Goal: Information Seeking & Learning: Learn about a topic

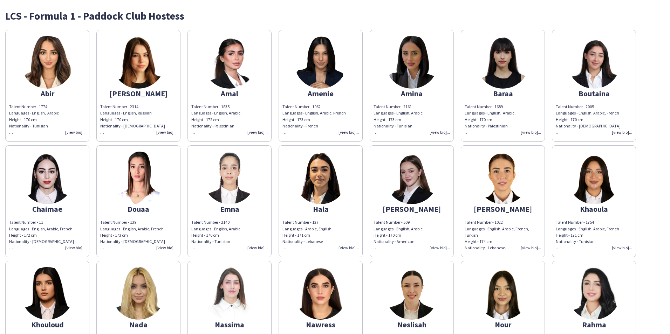
scroll to position [210, 0]
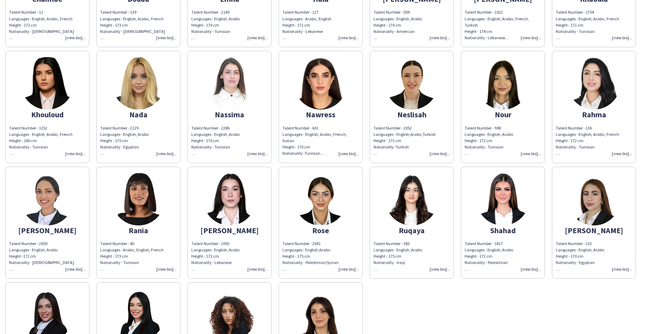
click at [409, 215] on img at bounding box center [411, 199] width 53 height 53
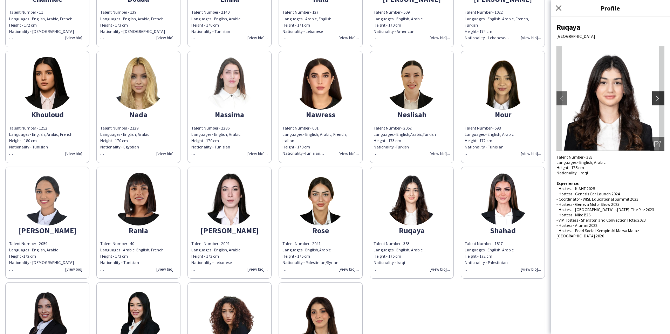
click at [656, 104] on button "chevron-right" at bounding box center [659, 98] width 14 height 14
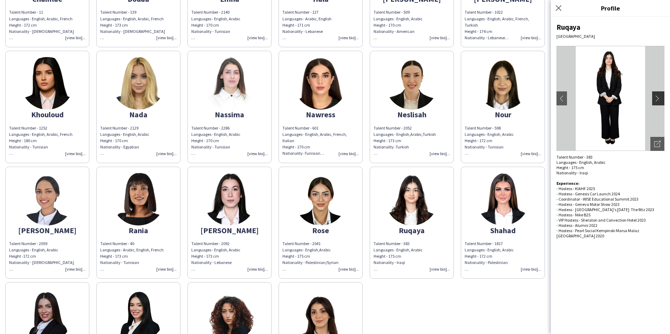
click at [657, 103] on button "chevron-right" at bounding box center [659, 98] width 14 height 14
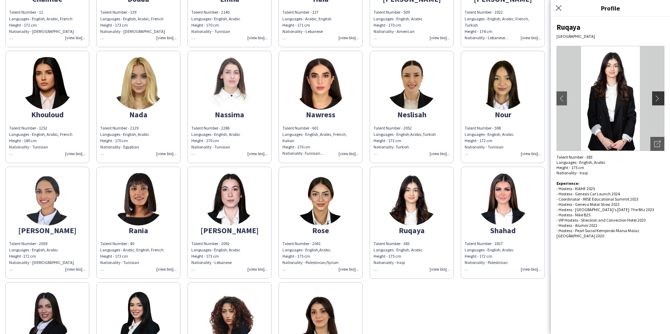
click at [657, 103] on button "chevron-right" at bounding box center [659, 98] width 14 height 14
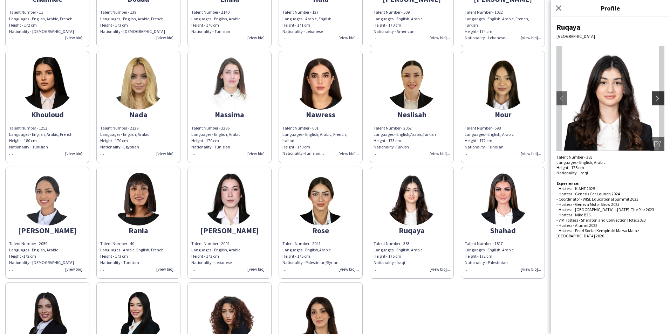
click at [657, 103] on button "chevron-right" at bounding box center [659, 98] width 14 height 14
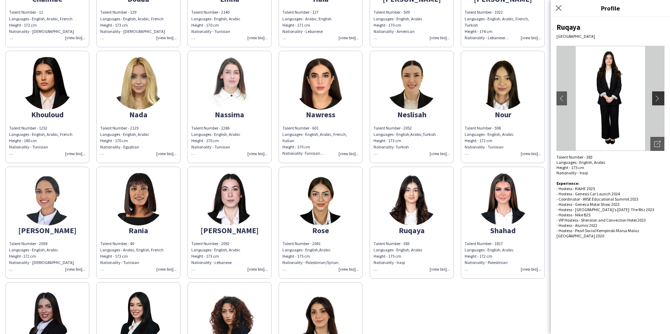
click at [657, 103] on button "chevron-right" at bounding box center [659, 98] width 14 height 14
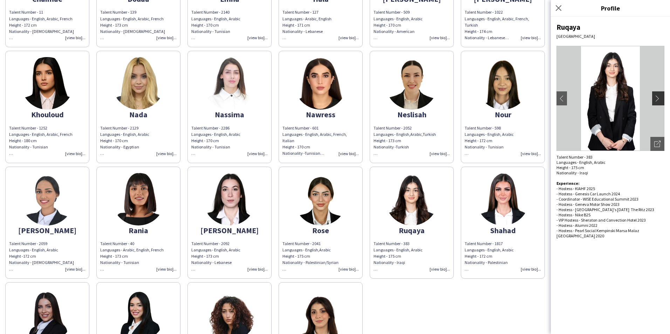
click at [657, 103] on button "chevron-right" at bounding box center [659, 98] width 14 height 14
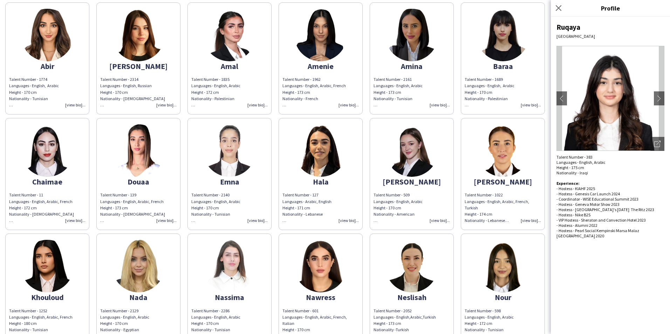
scroll to position [0, 0]
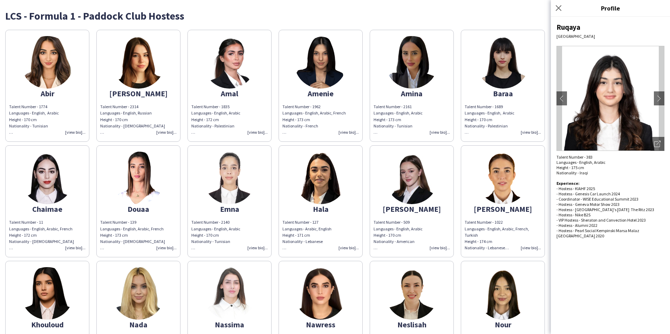
click at [53, 70] on img at bounding box center [47, 62] width 53 height 53
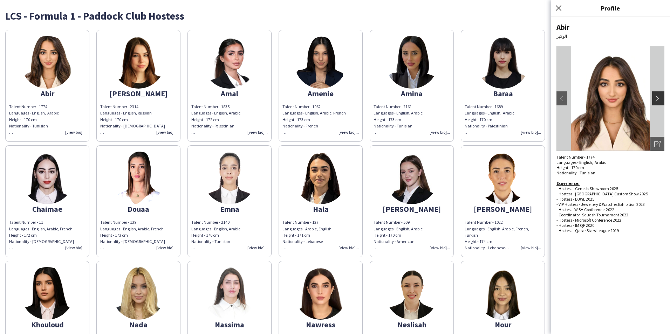
click at [659, 103] on button "chevron-right" at bounding box center [659, 98] width 14 height 14
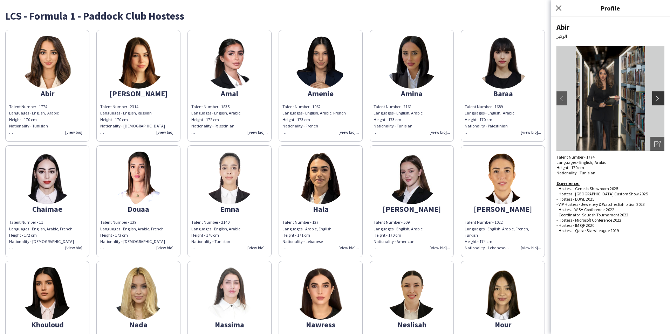
click at [659, 103] on button "chevron-right" at bounding box center [659, 98] width 14 height 14
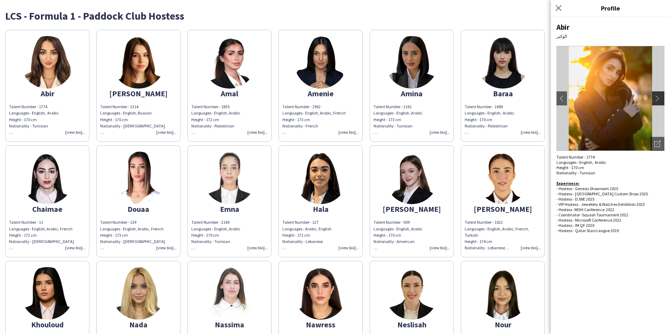
click at [659, 103] on button "chevron-right" at bounding box center [659, 98] width 14 height 14
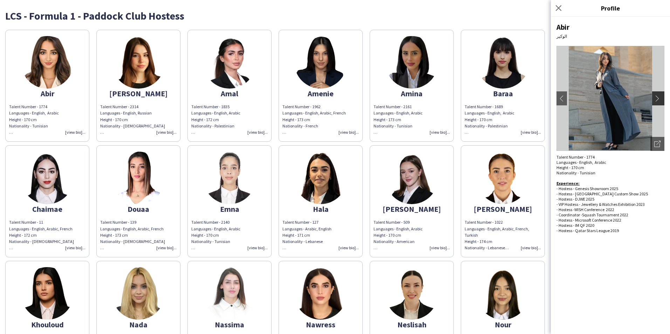
click at [659, 103] on button "chevron-right" at bounding box center [659, 98] width 14 height 14
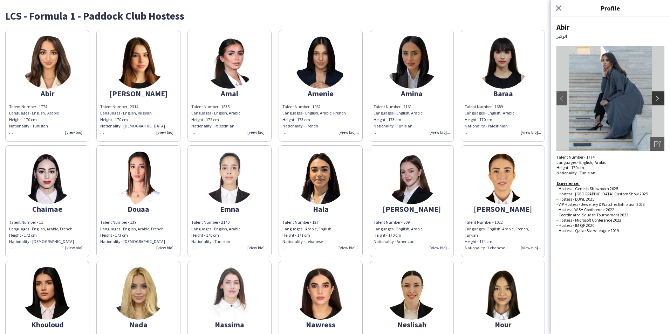
click at [659, 103] on button "chevron-right" at bounding box center [659, 98] width 14 height 14
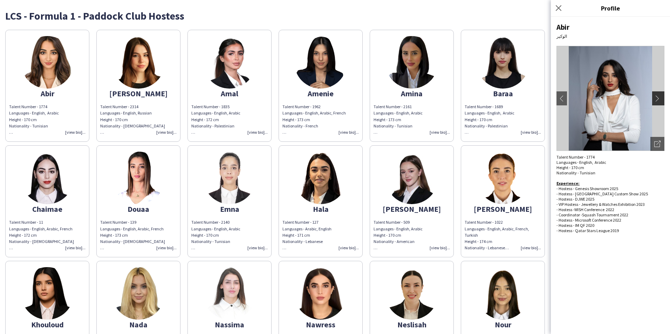
click at [659, 103] on button "chevron-right" at bounding box center [659, 98] width 14 height 14
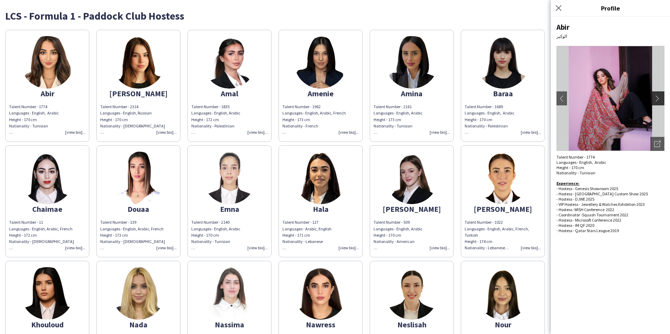
click at [659, 103] on button "chevron-right" at bounding box center [659, 98] width 14 height 14
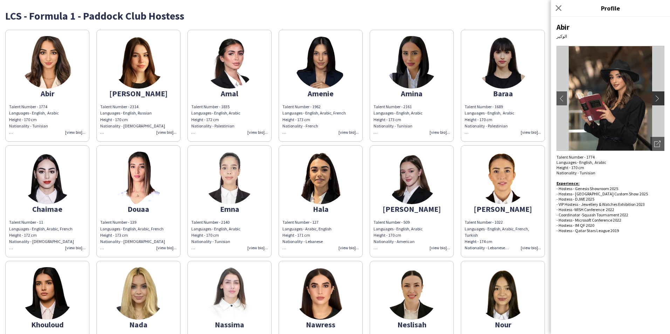
click at [659, 103] on button "chevron-right" at bounding box center [659, 98] width 14 height 14
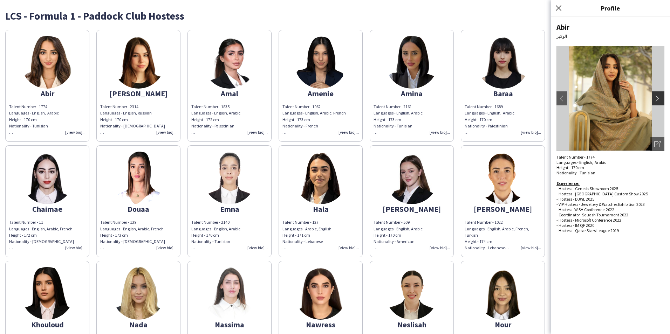
click at [659, 103] on button "chevron-right" at bounding box center [659, 98] width 14 height 14
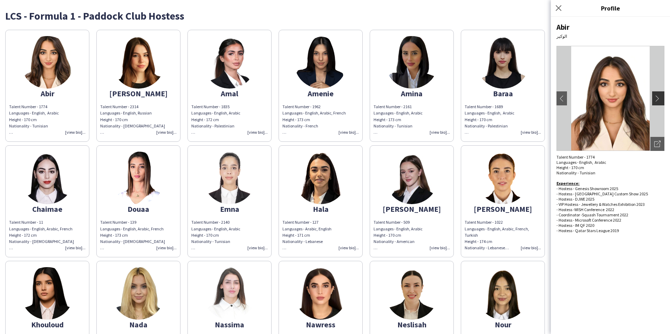
click at [659, 103] on button "chevron-right" at bounding box center [659, 98] width 14 height 14
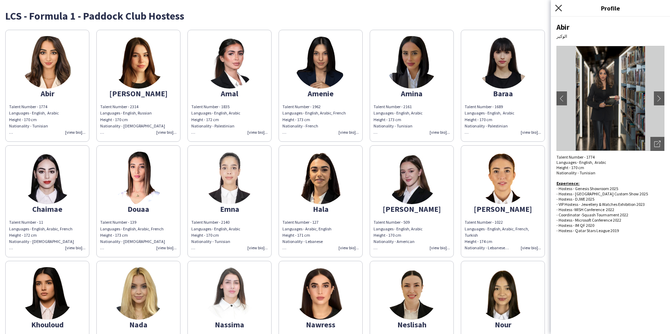
click at [559, 9] on icon at bounding box center [558, 8] width 7 height 7
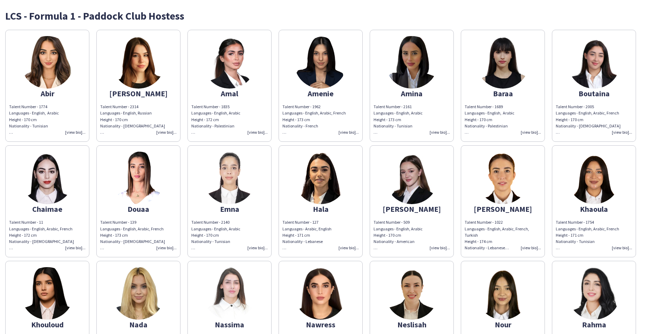
click at [595, 68] on img at bounding box center [593, 62] width 53 height 53
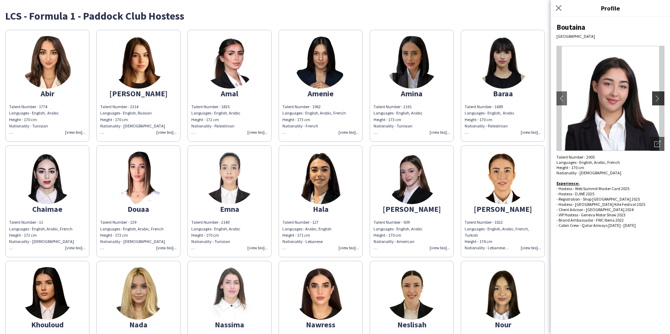
click at [658, 102] on button "chevron-right" at bounding box center [659, 98] width 14 height 14
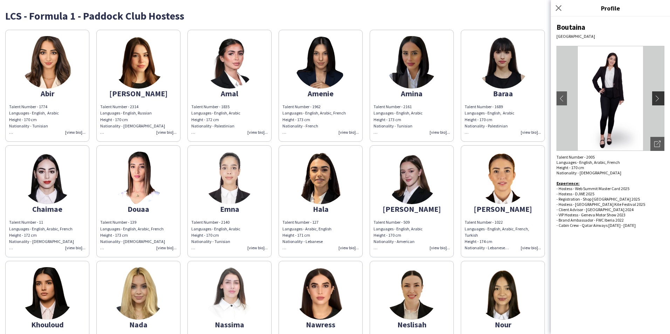
click at [658, 102] on button "chevron-right" at bounding box center [659, 98] width 14 height 14
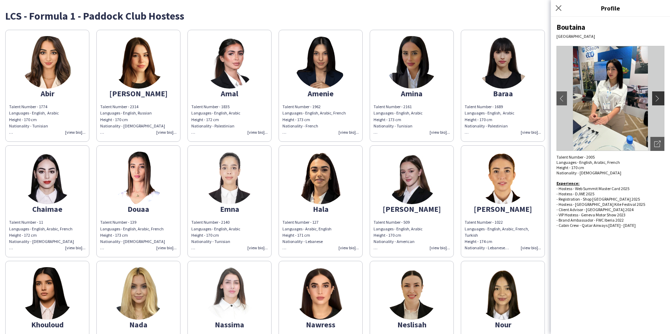
click at [658, 102] on button "chevron-right" at bounding box center [659, 98] width 14 height 14
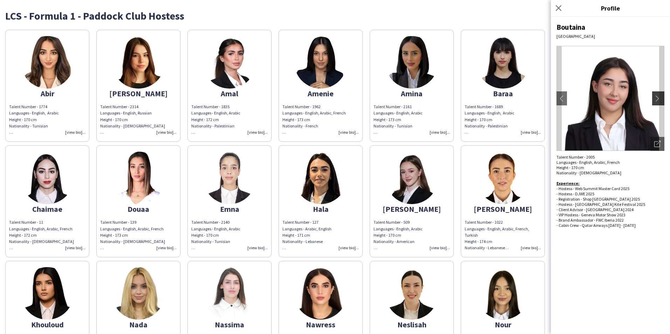
click at [658, 102] on button "chevron-right" at bounding box center [659, 98] width 14 height 14
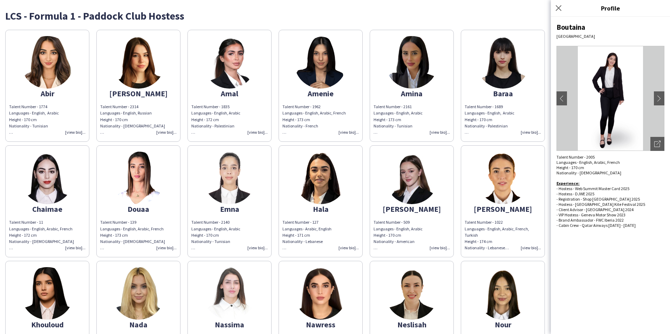
drag, startPoint x: 164, startPoint y: 196, endPoint x: 155, endPoint y: 181, distance: 17.2
click at [155, 181] on img at bounding box center [138, 178] width 53 height 53
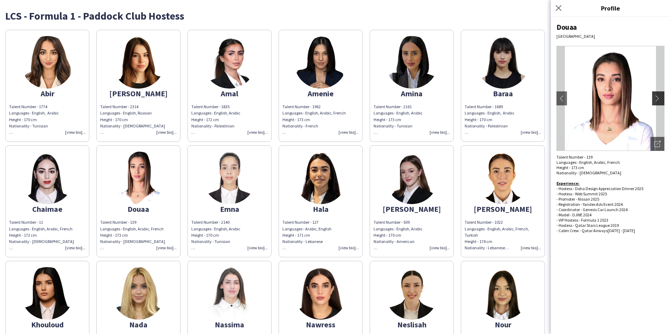
click at [658, 100] on app-icon "chevron-right" at bounding box center [659, 98] width 10 height 6
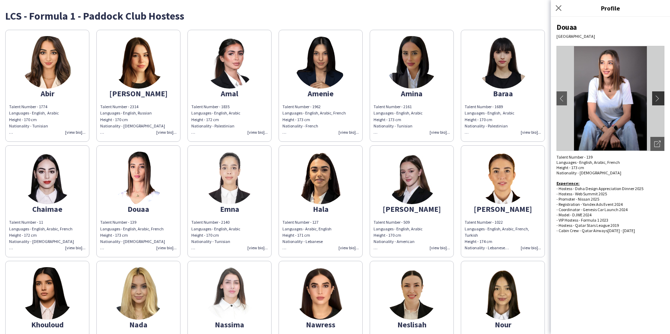
click at [658, 100] on app-icon "chevron-right" at bounding box center [659, 98] width 10 height 6
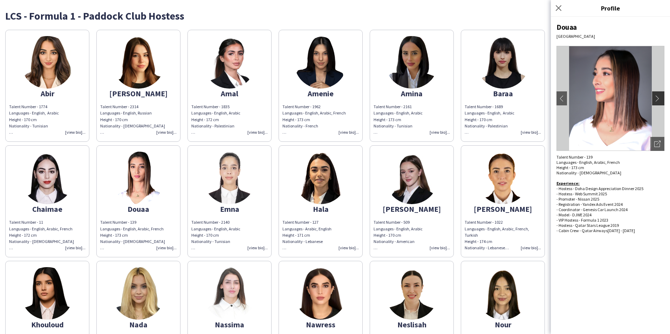
click at [658, 100] on app-icon "chevron-right" at bounding box center [659, 98] width 10 height 6
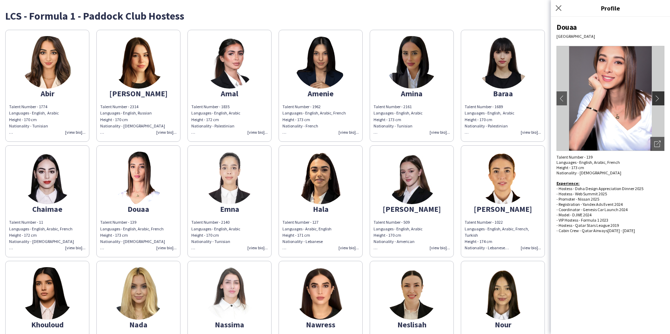
click at [658, 100] on app-icon "chevron-right" at bounding box center [659, 98] width 10 height 6
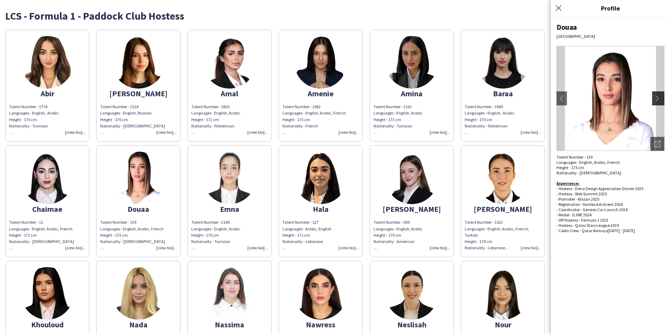
click at [658, 100] on app-icon "chevron-right" at bounding box center [659, 98] width 10 height 6
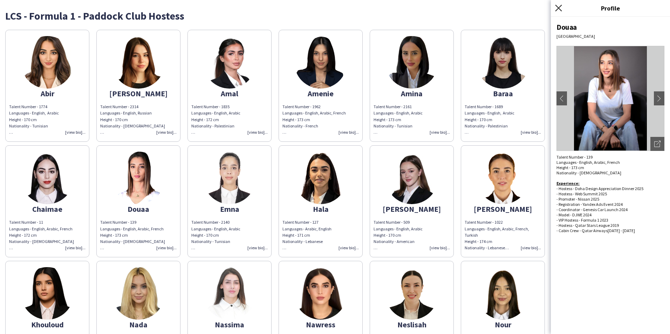
click at [558, 8] on icon at bounding box center [558, 8] width 7 height 7
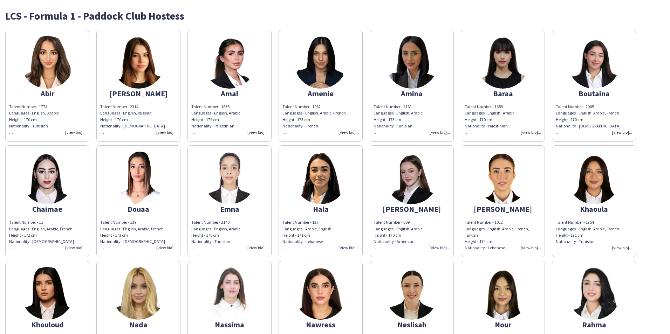
click at [414, 187] on img at bounding box center [411, 178] width 53 height 53
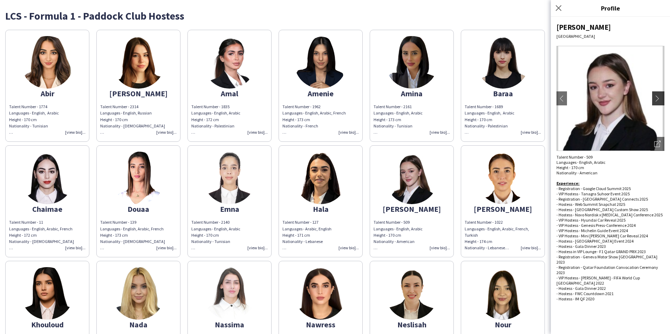
click at [660, 102] on button "chevron-right" at bounding box center [659, 98] width 14 height 14
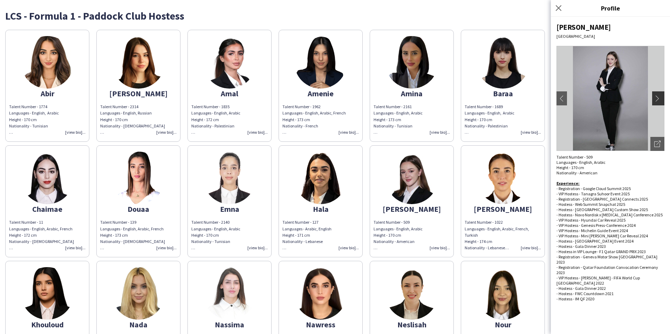
click at [660, 102] on button "chevron-right" at bounding box center [659, 98] width 14 height 14
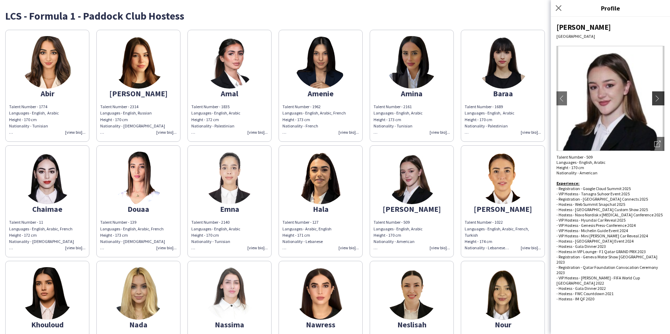
click at [660, 102] on button "chevron-right" at bounding box center [659, 98] width 14 height 14
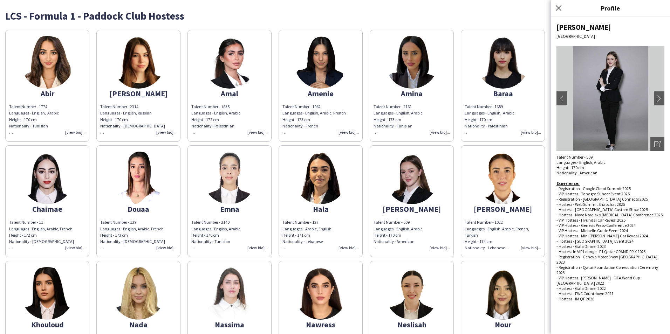
click at [407, 188] on img at bounding box center [411, 178] width 53 height 53
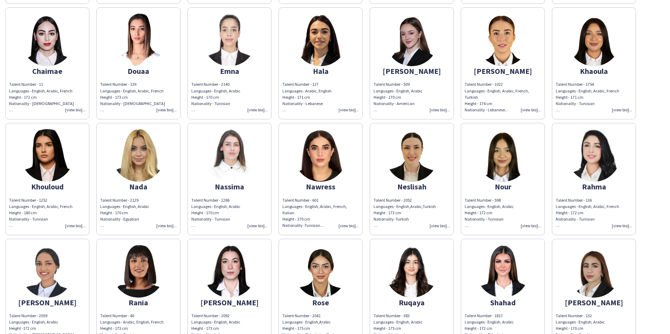
scroll to position [140, 0]
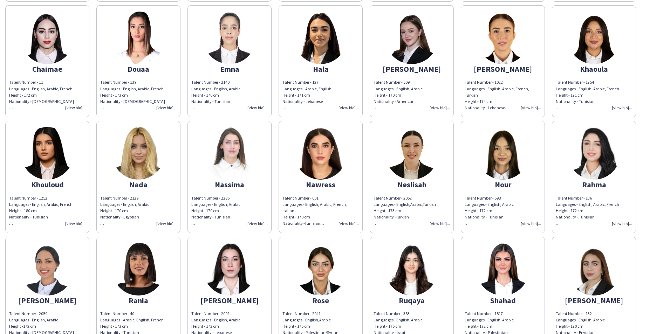
click at [152, 159] on img at bounding box center [138, 153] width 53 height 53
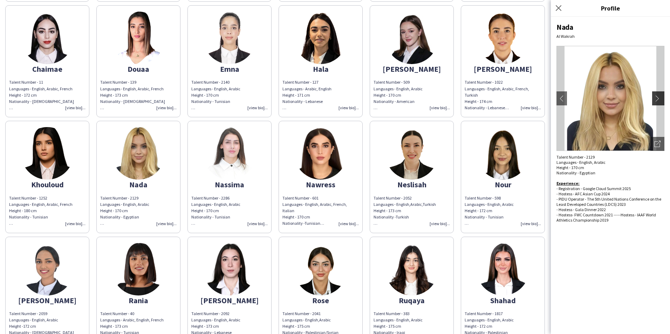
click at [662, 98] on app-icon "chevron-right" at bounding box center [659, 98] width 10 height 6
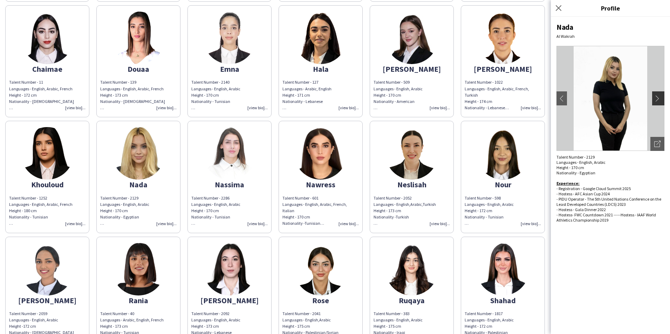
click at [662, 98] on app-icon "chevron-right" at bounding box center [659, 98] width 10 height 6
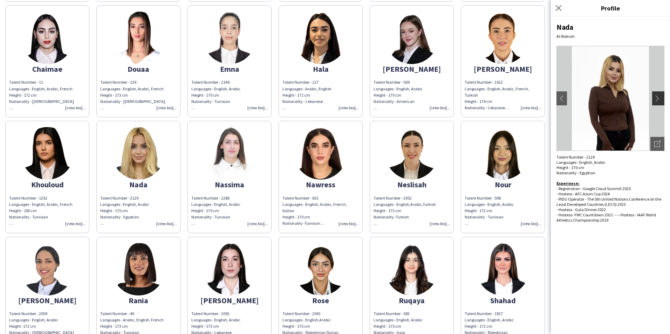
click at [662, 98] on app-icon "chevron-right" at bounding box center [659, 98] width 10 height 6
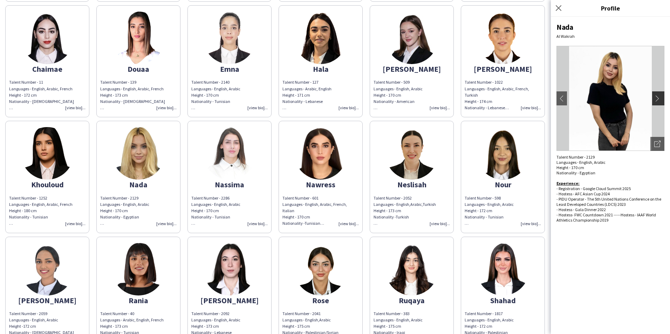
click at [662, 98] on app-icon "chevron-right" at bounding box center [659, 98] width 10 height 6
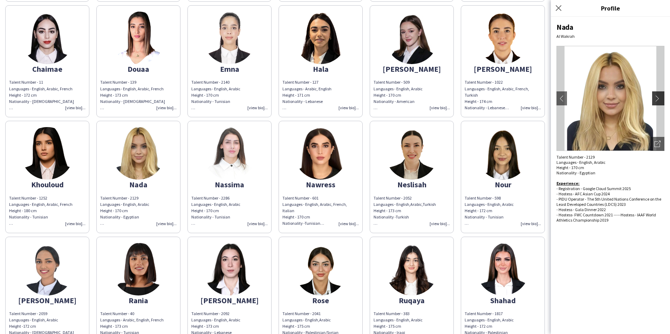
click at [662, 98] on app-icon "chevron-right" at bounding box center [659, 98] width 10 height 6
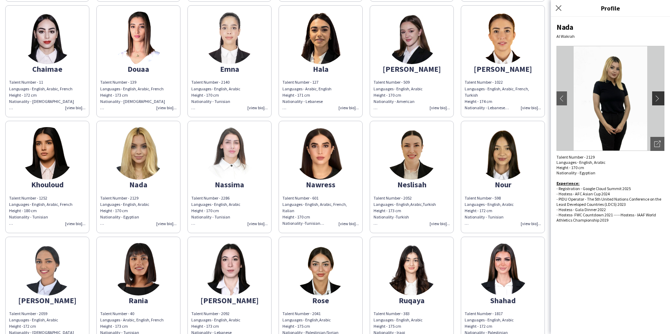
click at [662, 98] on app-icon "chevron-right" at bounding box center [659, 98] width 10 height 6
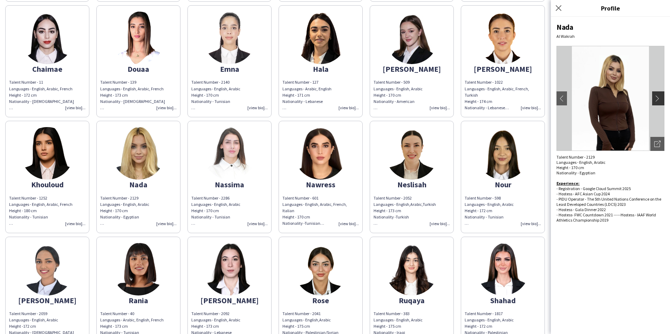
click at [662, 98] on app-icon "chevron-right" at bounding box center [659, 98] width 10 height 6
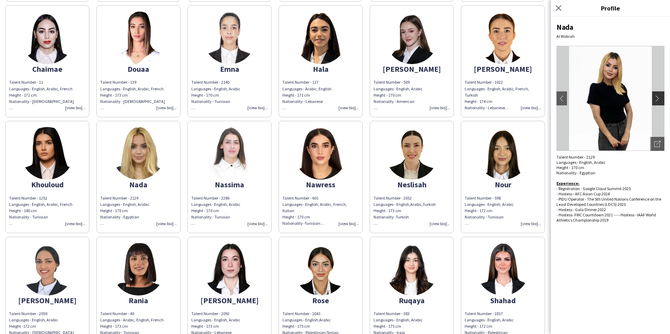
click at [662, 98] on app-icon "chevron-right" at bounding box center [659, 98] width 10 height 6
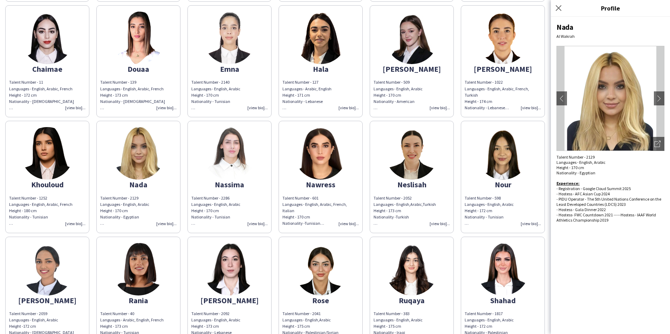
click at [157, 153] on img at bounding box center [138, 153] width 53 height 53
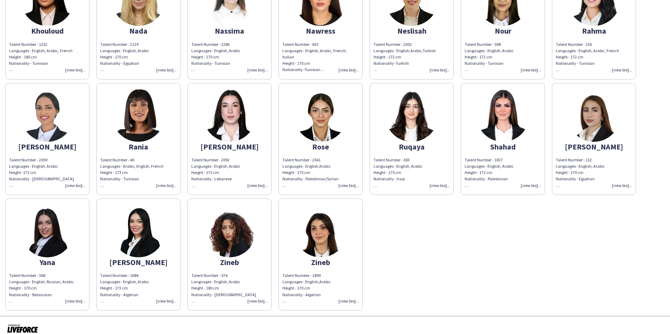
scroll to position [302, 0]
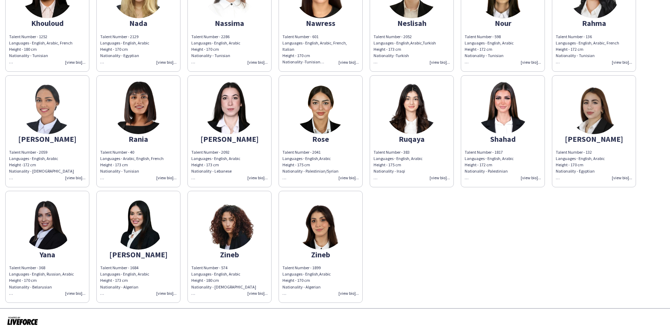
click at [599, 101] on img at bounding box center [593, 108] width 53 height 53
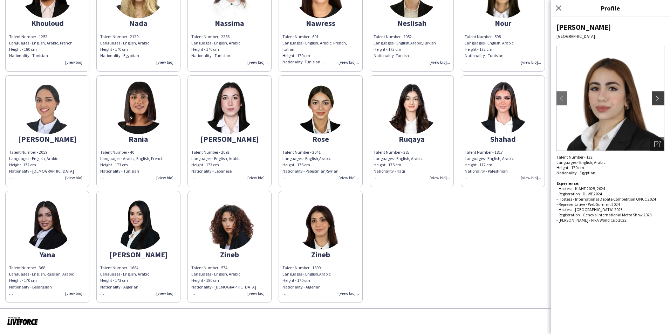
click at [661, 96] on app-icon "chevron-right" at bounding box center [659, 98] width 10 height 6
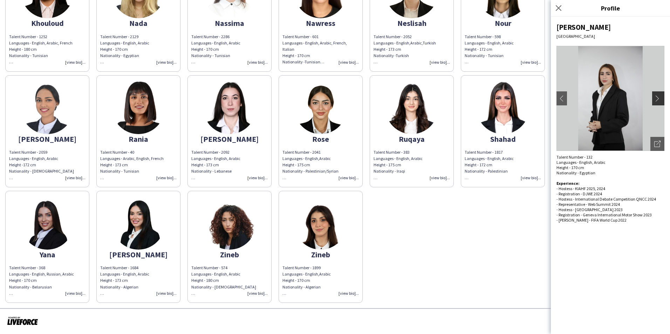
click at [661, 96] on app-icon "chevron-right" at bounding box center [659, 98] width 10 height 6
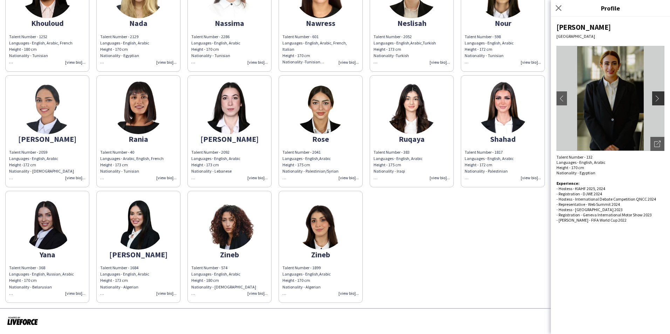
click at [661, 96] on app-icon "chevron-right" at bounding box center [659, 98] width 10 height 6
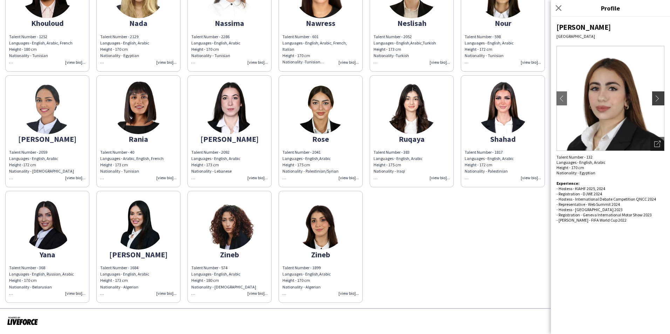
click at [661, 96] on app-icon "chevron-right" at bounding box center [659, 98] width 10 height 6
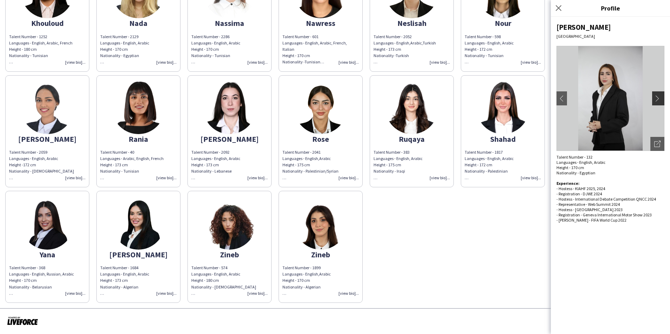
click at [661, 96] on app-icon "chevron-right" at bounding box center [659, 98] width 10 height 6
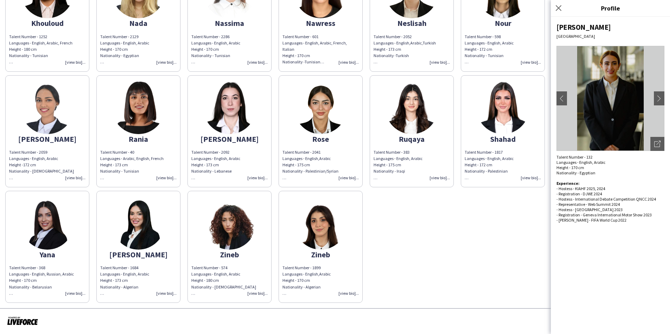
click at [475, 275] on div "[PERSON_NAME] Talent Number - 1774 Languages - English, Arabic Height - 170 cm …" at bounding box center [334, 14] width 659 height 578
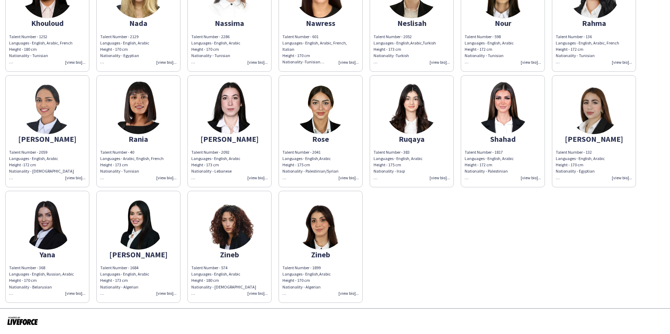
click at [419, 122] on img at bounding box center [411, 108] width 53 height 53
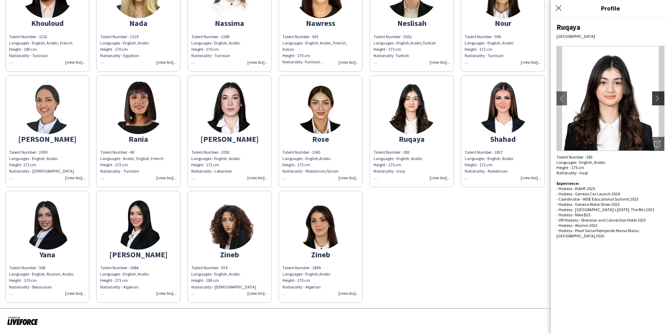
click at [659, 100] on app-icon "chevron-right" at bounding box center [659, 98] width 10 height 6
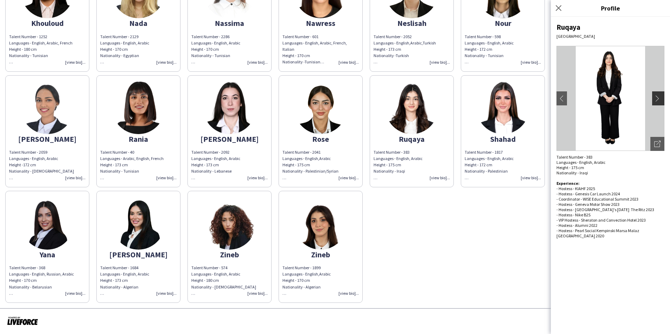
click at [659, 100] on app-icon "chevron-right" at bounding box center [659, 98] width 10 height 6
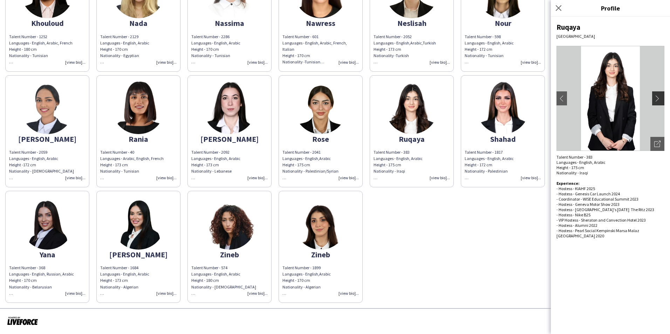
click at [659, 100] on app-icon "chevron-right" at bounding box center [659, 98] width 10 height 6
